Goal: Information Seeking & Learning: Learn about a topic

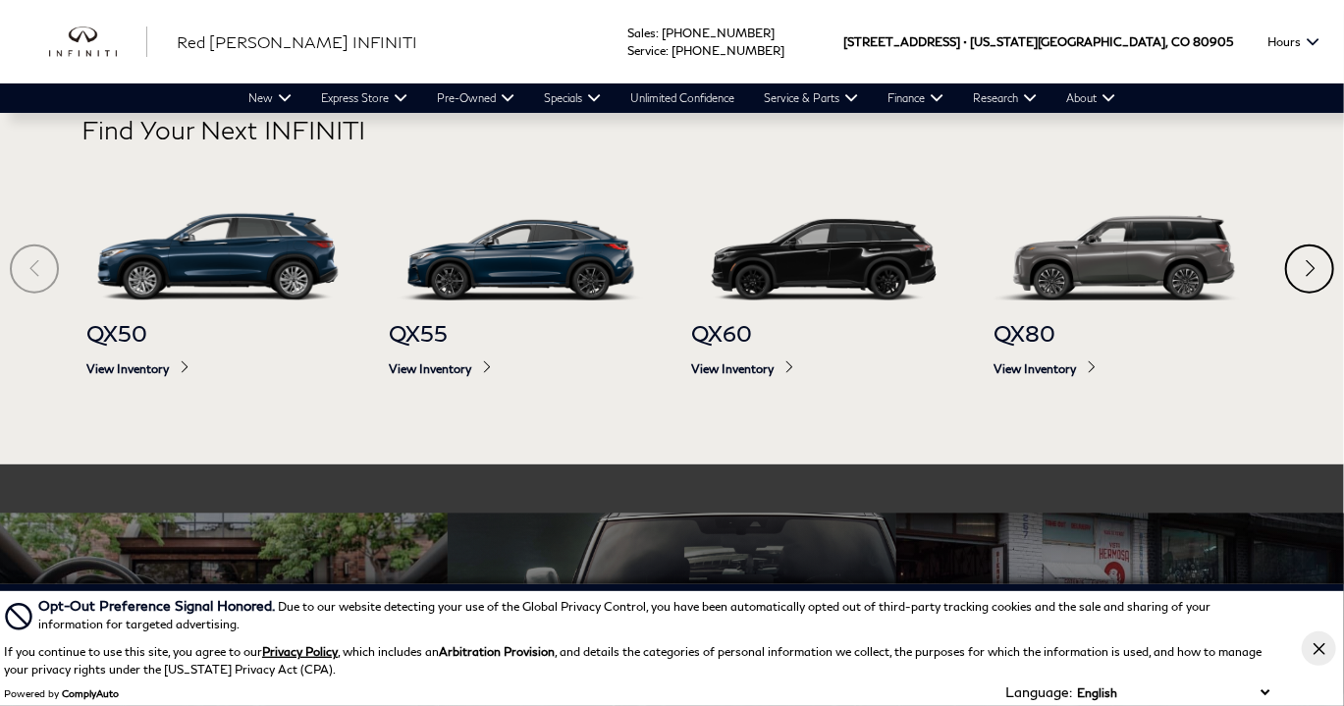
scroll to position [1079, 0]
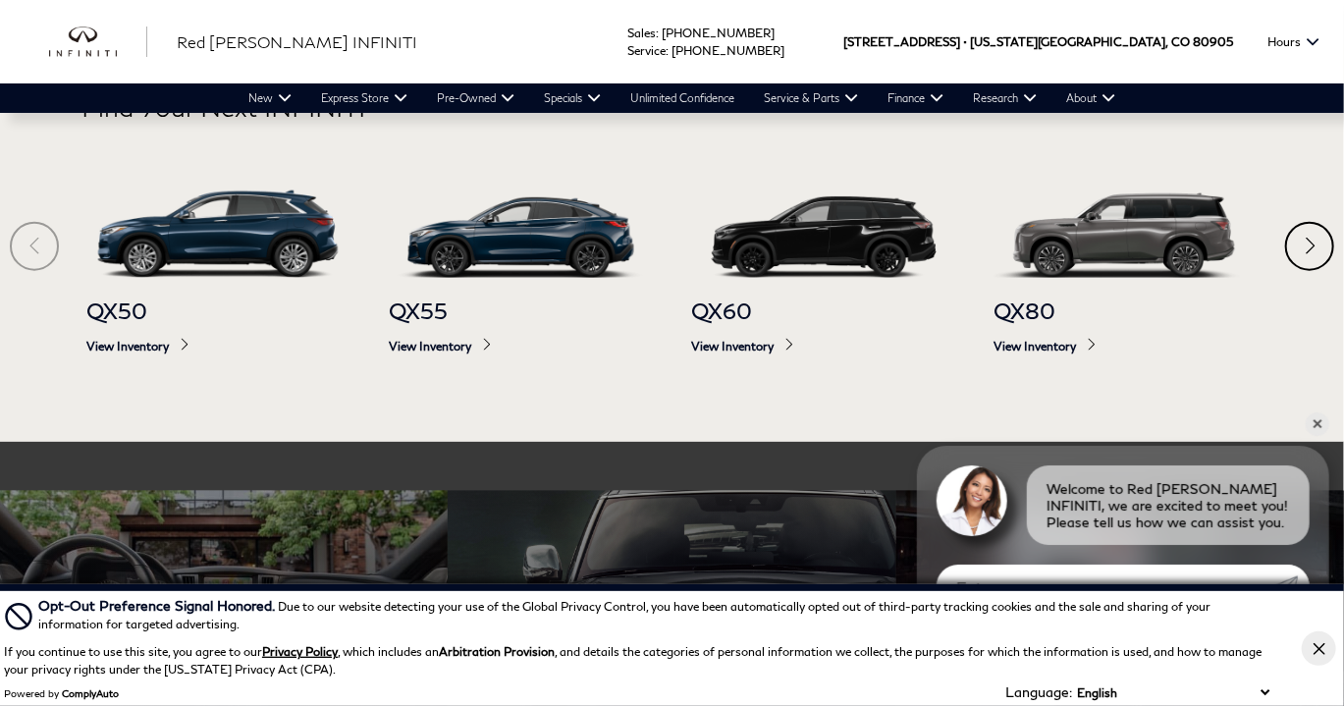
click at [1303, 235] on div "Next" at bounding box center [1309, 246] width 49 height 49
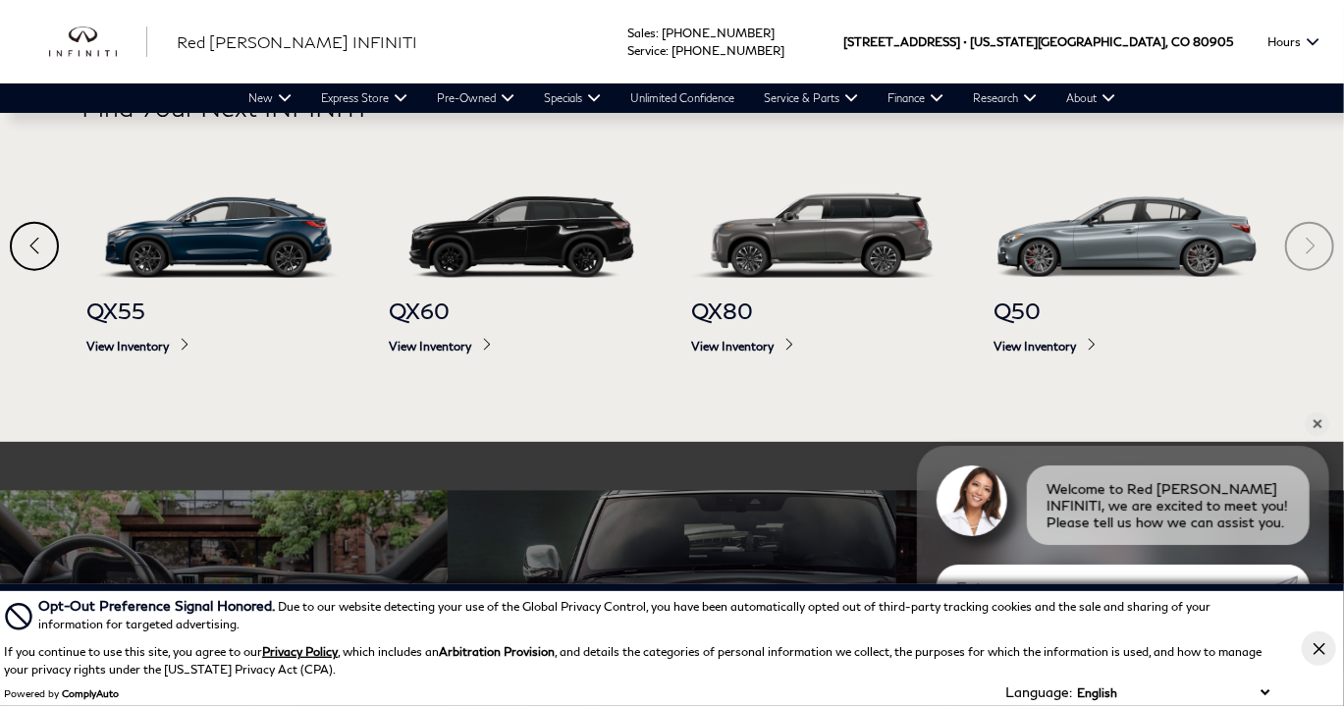
click at [41, 239] on div "Previous" at bounding box center [34, 246] width 49 height 49
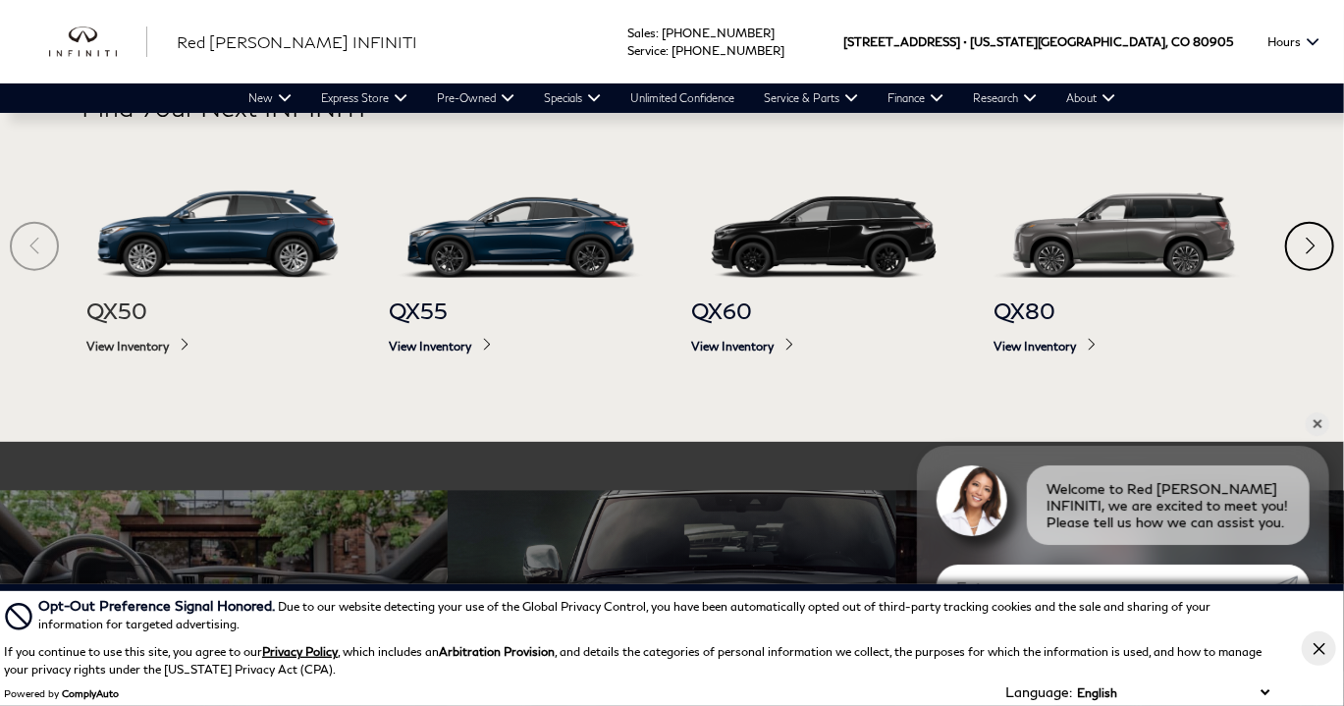
click at [146, 345] on span "View Inventory" at bounding box center [217, 346] width 263 height 15
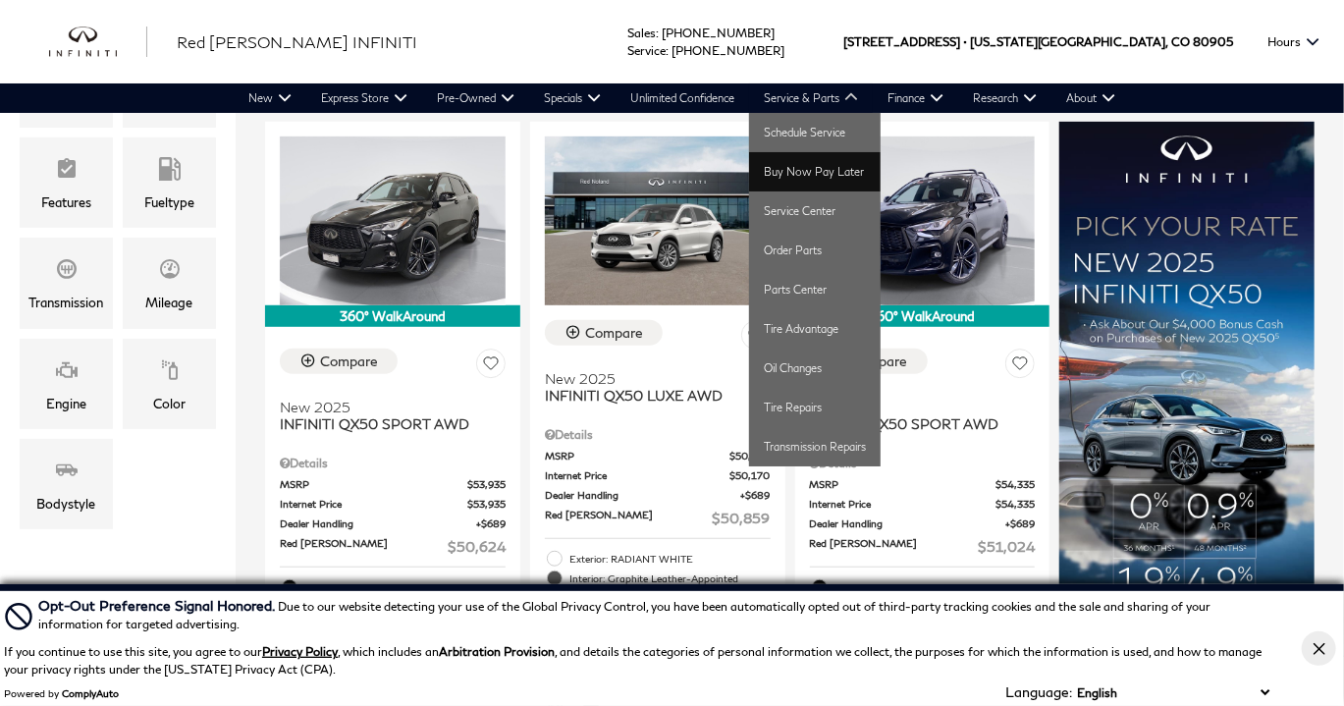
scroll to position [491, 0]
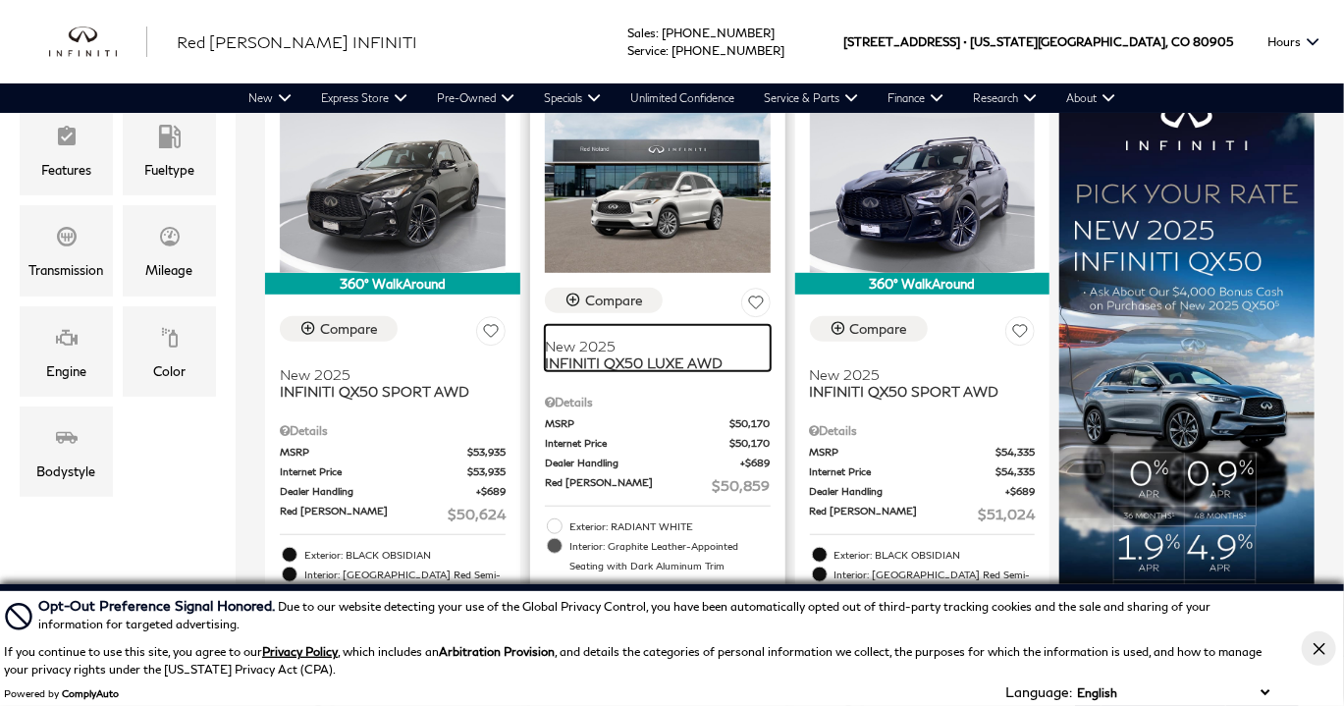
click at [646, 354] on span "INFINITI QX50 LUXE AWD" at bounding box center [650, 362] width 211 height 17
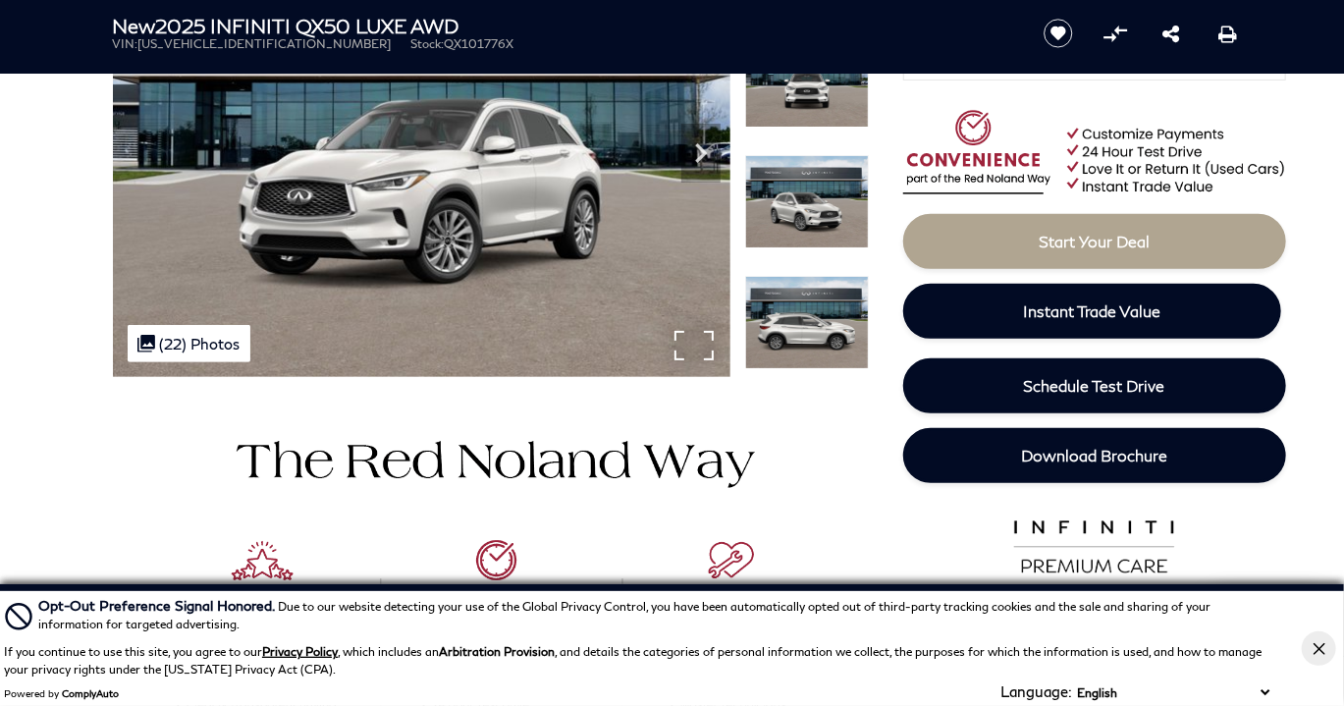
scroll to position [294, 0]
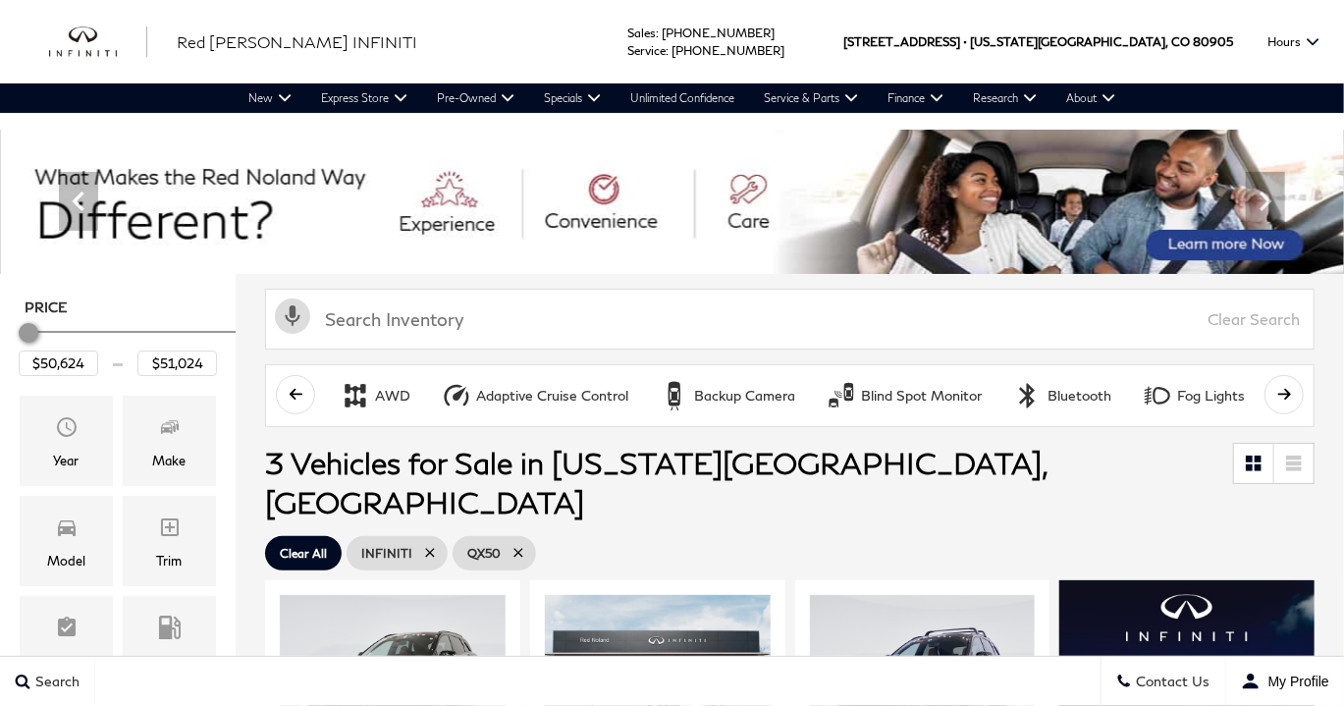
scroll to position [491, 0]
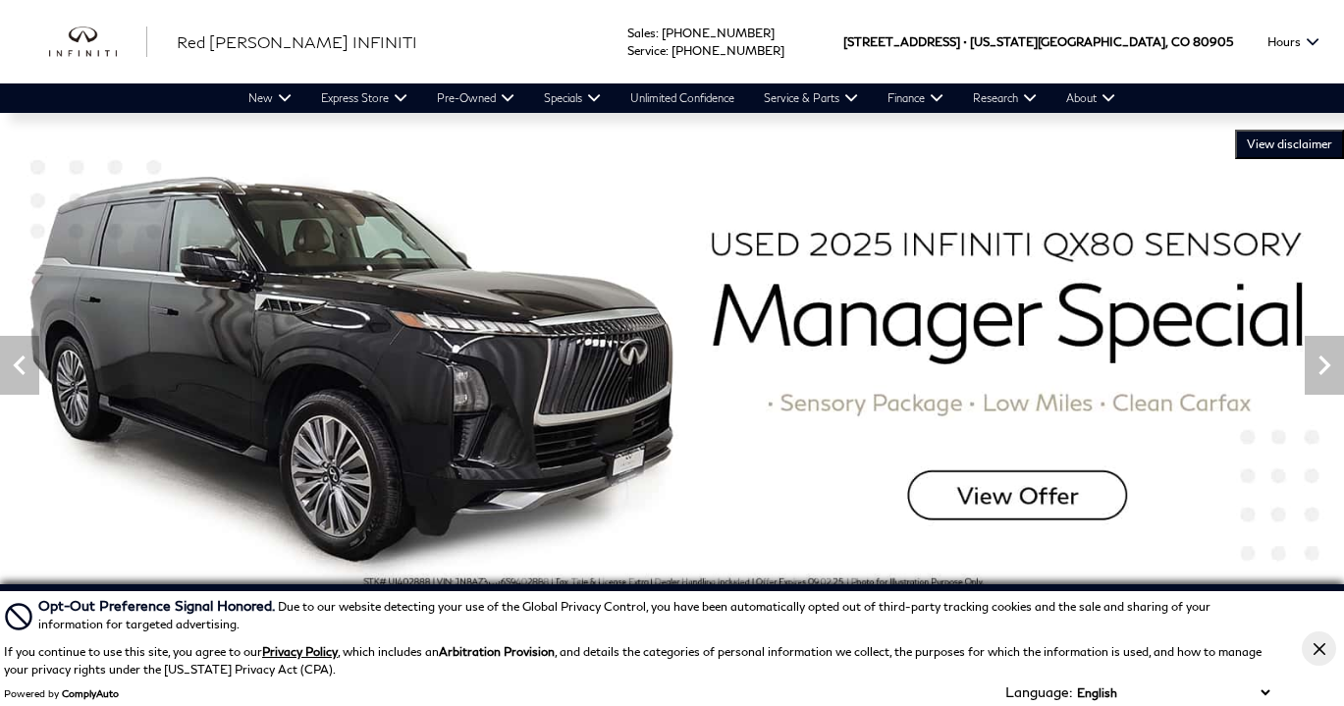
scroll to position [1167, 0]
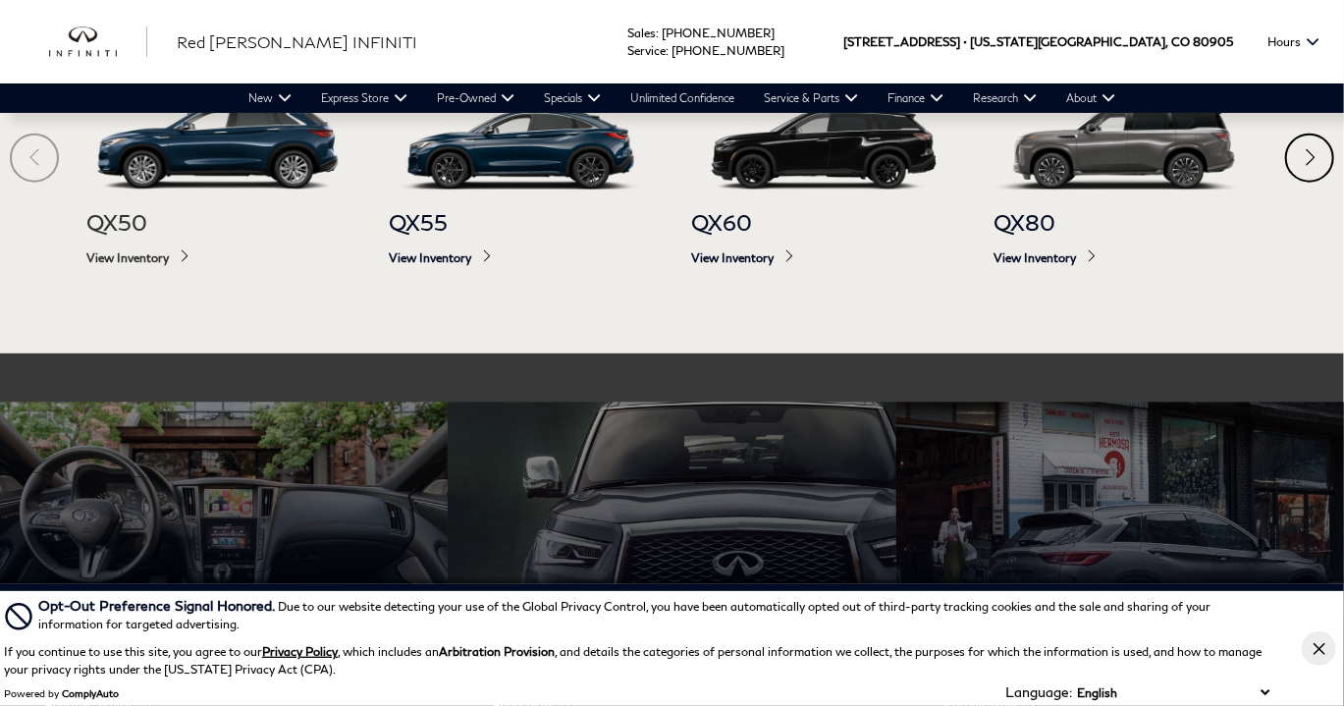
click at [124, 258] on span "View Inventory" at bounding box center [217, 257] width 263 height 15
click at [121, 256] on span "View Inventory" at bounding box center [217, 257] width 263 height 15
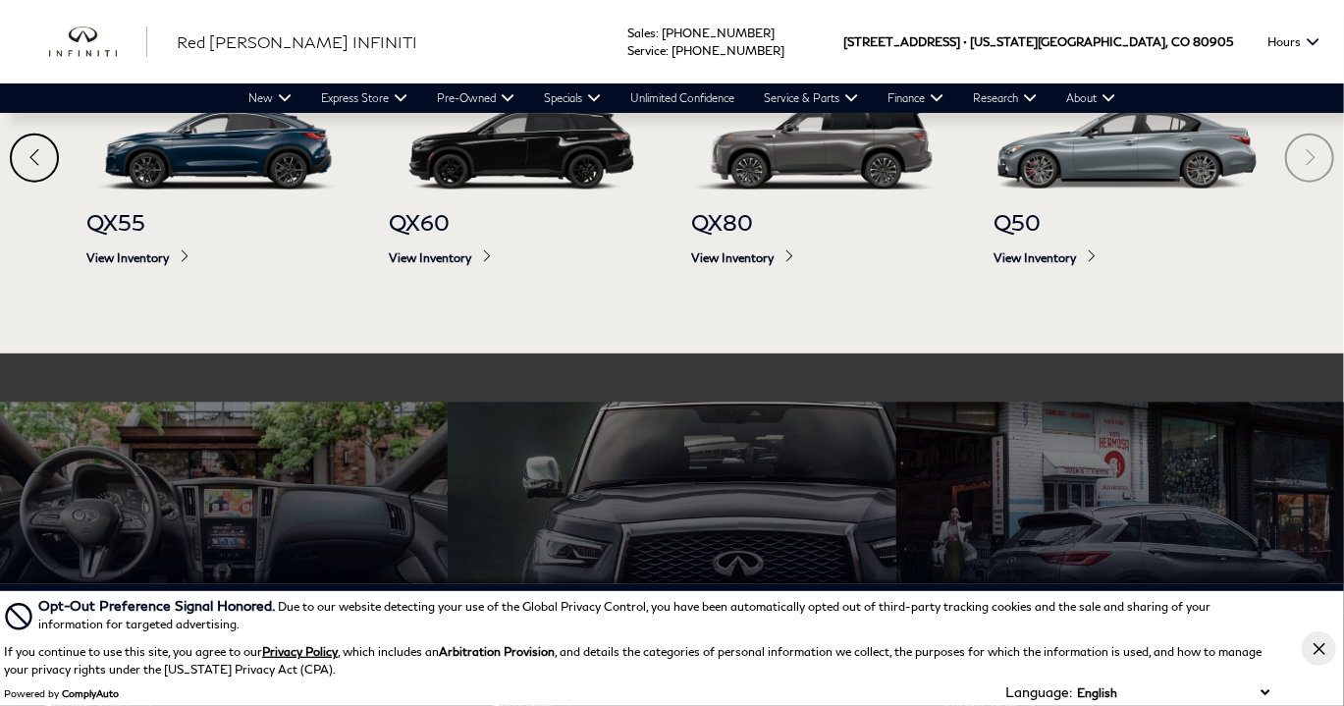
click at [17, 150] on div "Previous" at bounding box center [34, 158] width 49 height 49
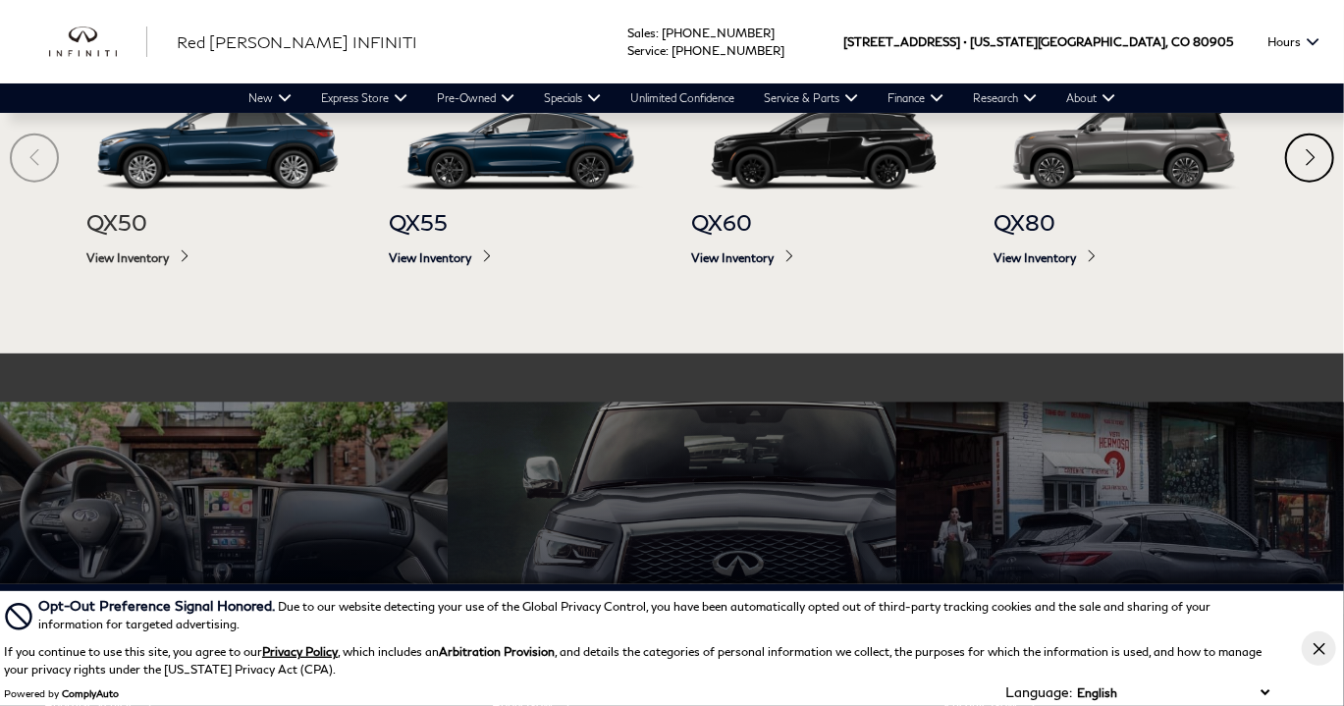
click at [137, 165] on img at bounding box center [217, 145] width 263 height 87
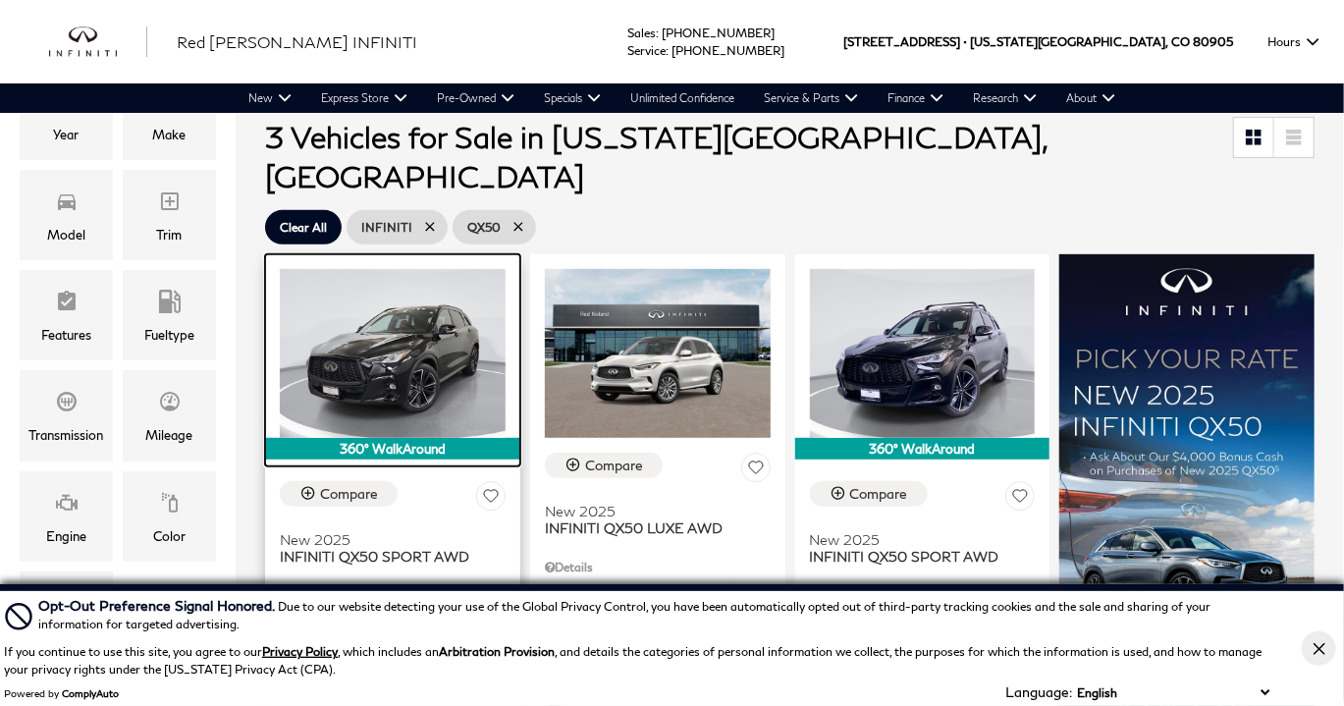
scroll to position [294, 0]
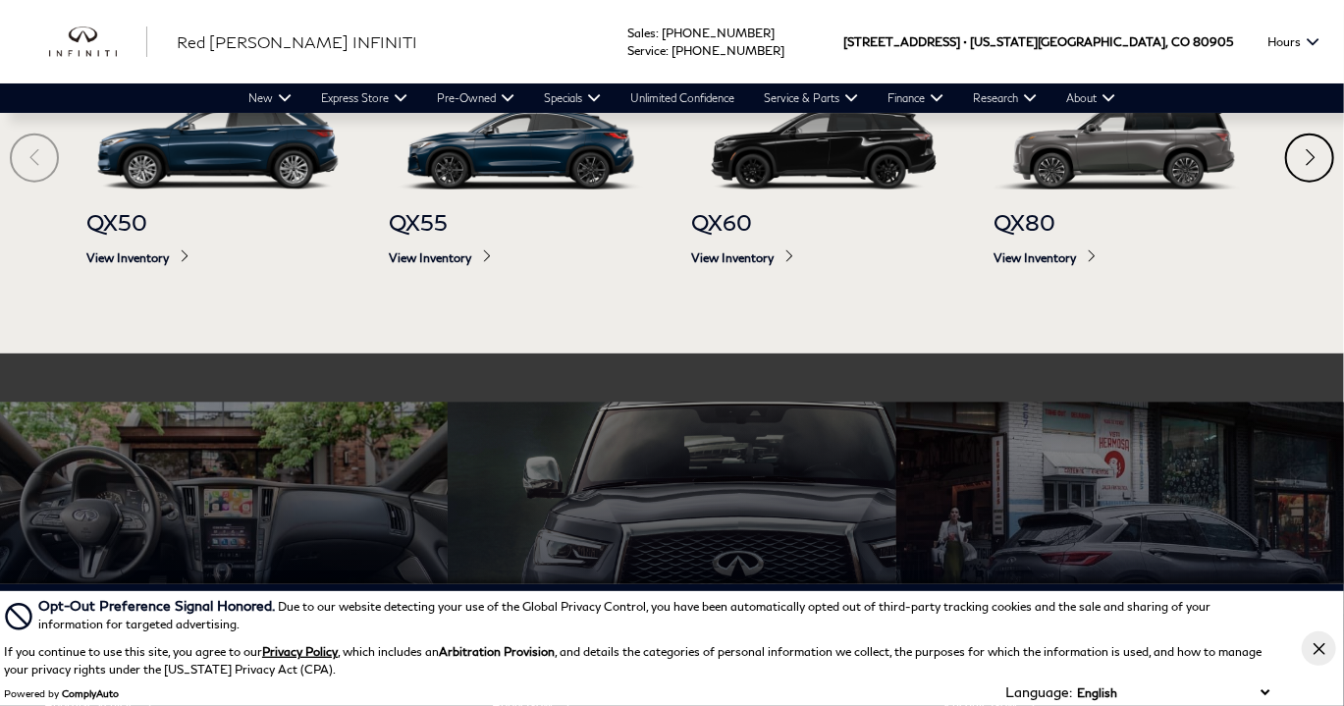
scroll to position [1167, 0]
click at [491, 144] on img at bounding box center [520, 145] width 263 height 87
click at [491, 155] on img at bounding box center [520, 145] width 263 height 87
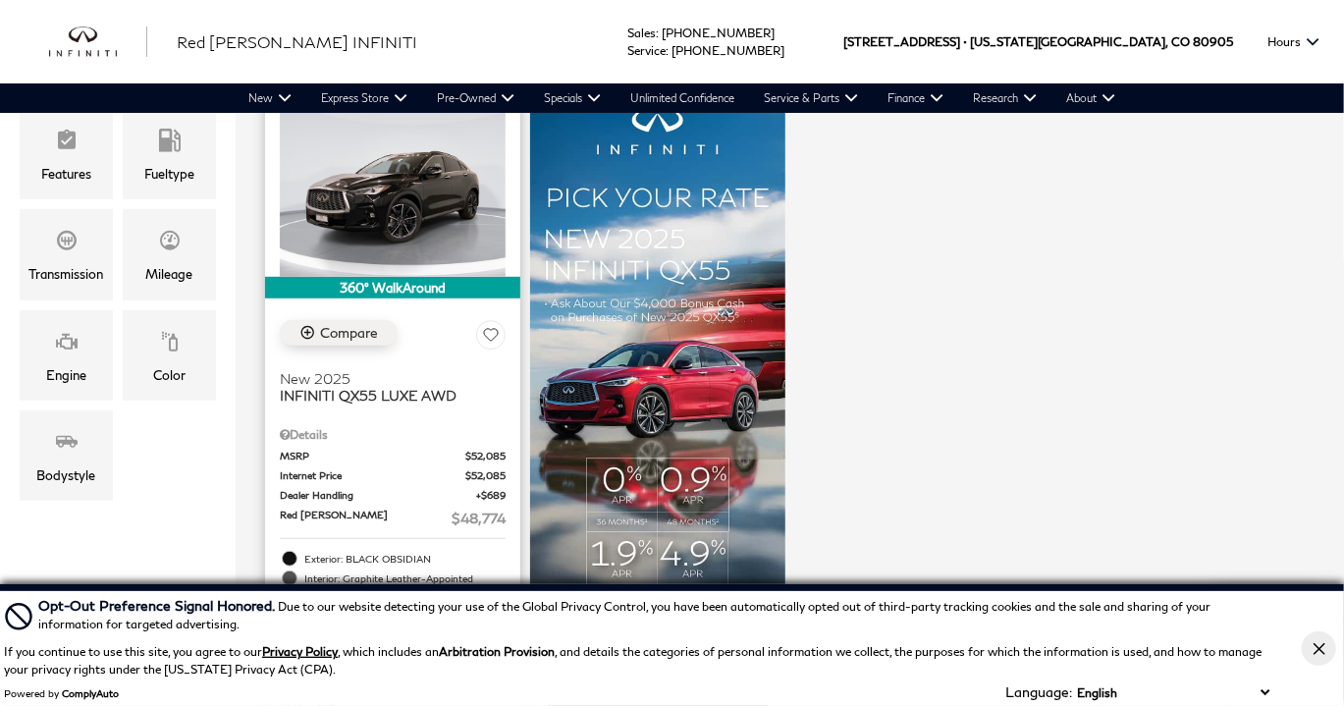
scroll to position [491, 0]
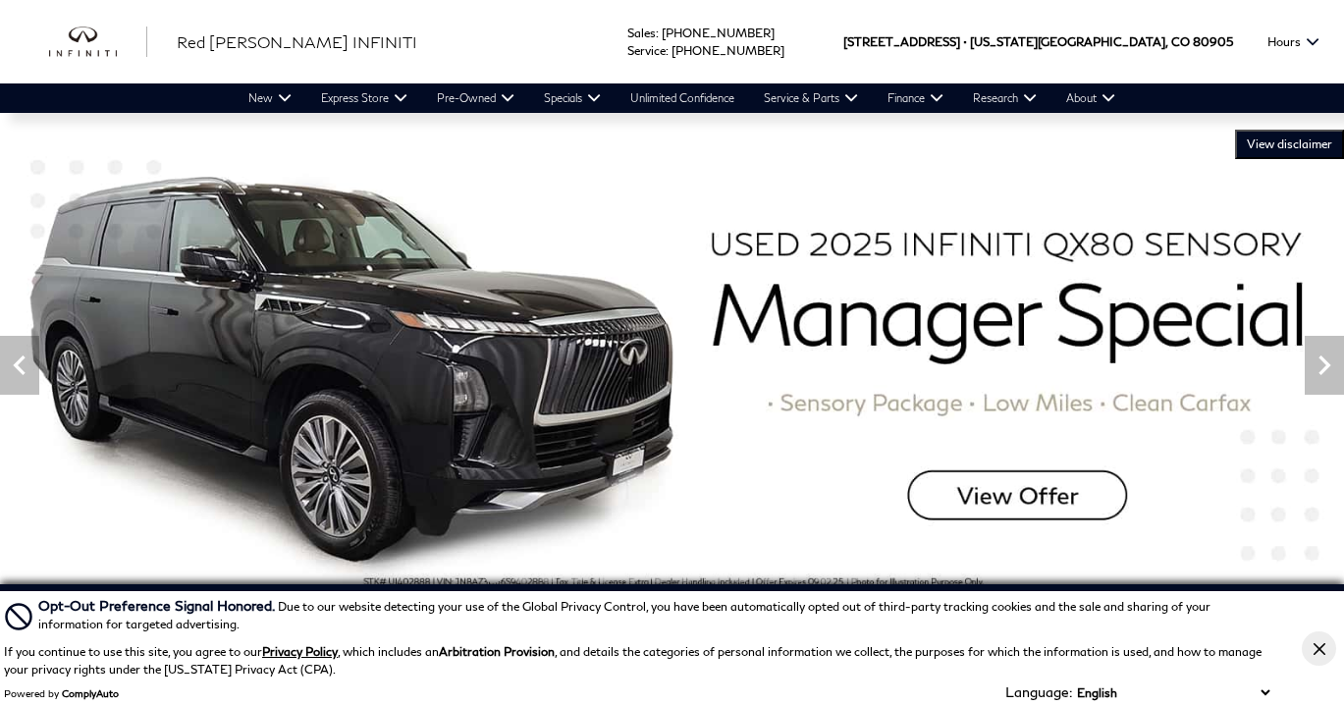
scroll to position [1167, 0]
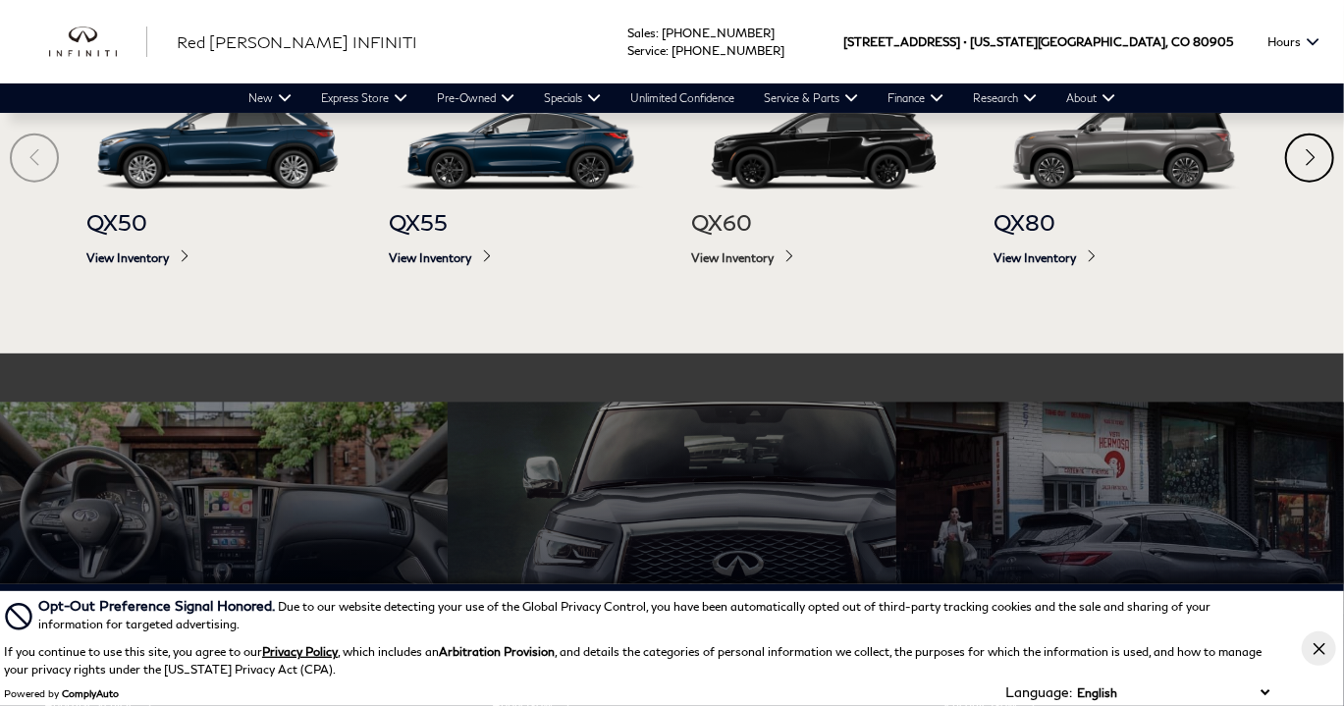
click at [775, 155] on img at bounding box center [822, 145] width 263 height 87
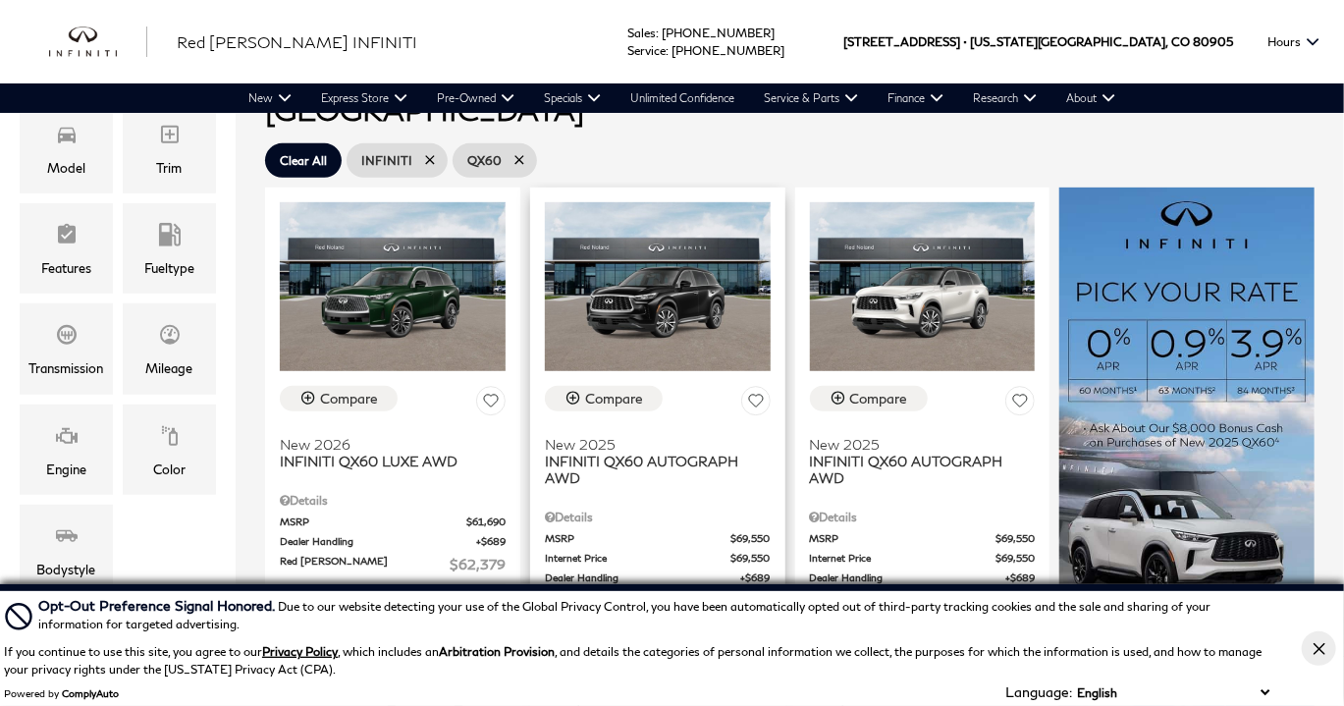
scroll to position [1178, 0]
